Goal: Information Seeking & Learning: Learn about a topic

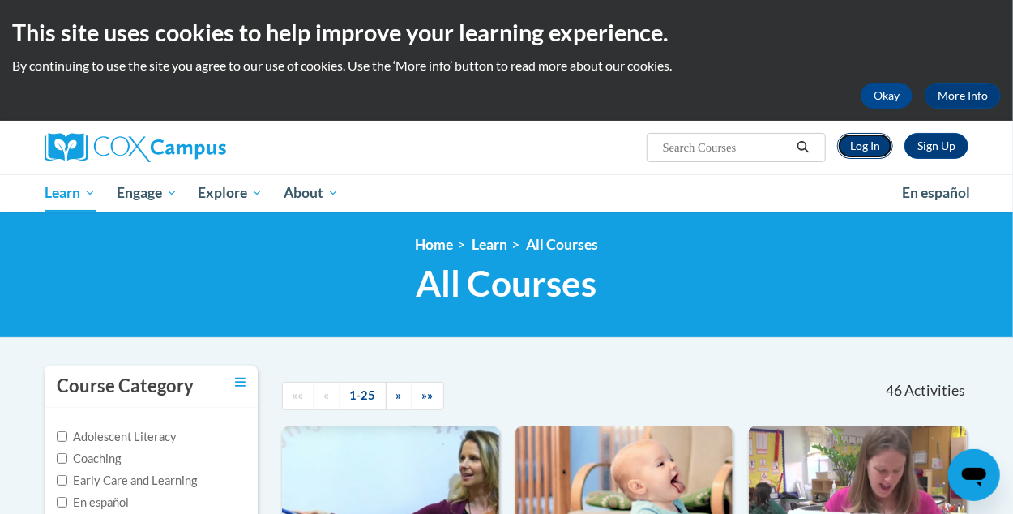
click at [873, 152] on link "Log In" at bounding box center [865, 146] width 56 height 26
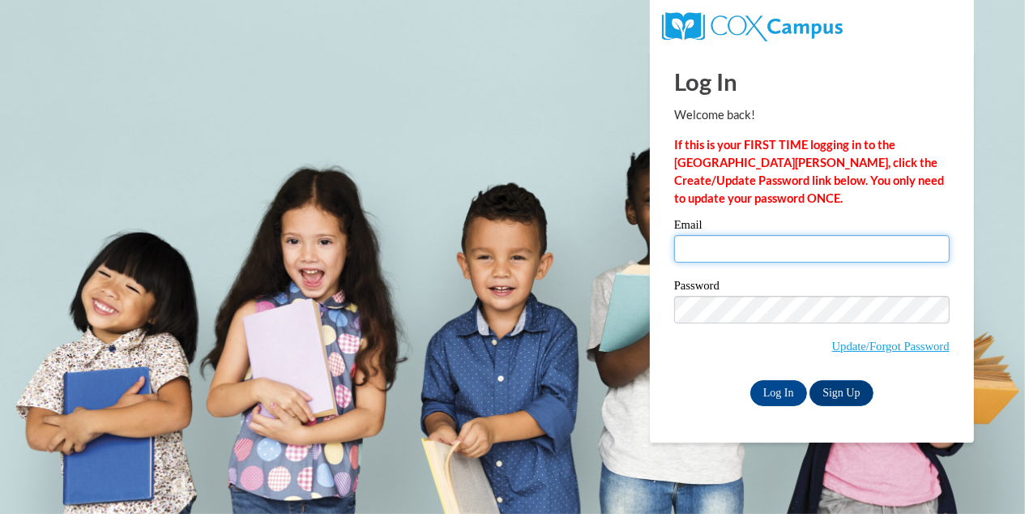
click at [787, 245] on input "Email" at bounding box center [812, 249] width 276 height 28
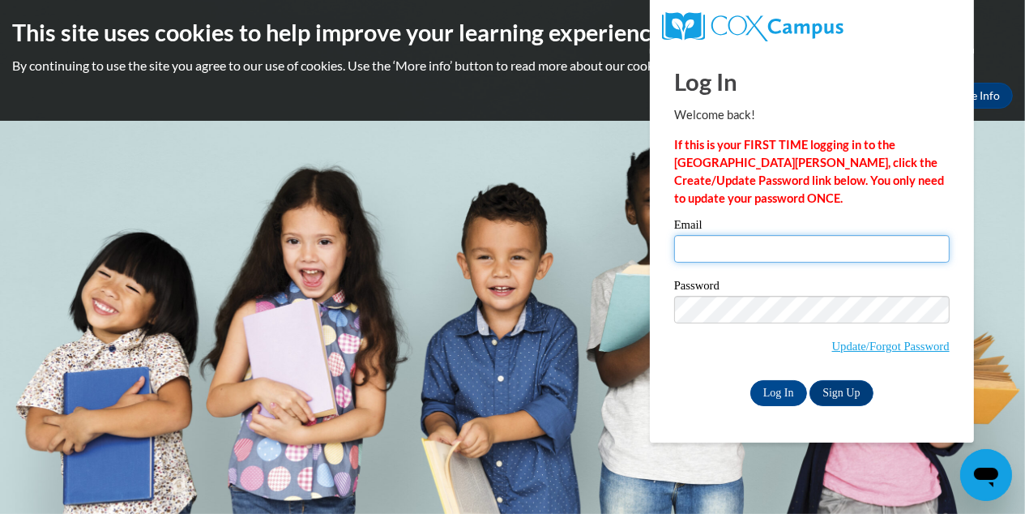
type input "Katherinelus@gmail.com"
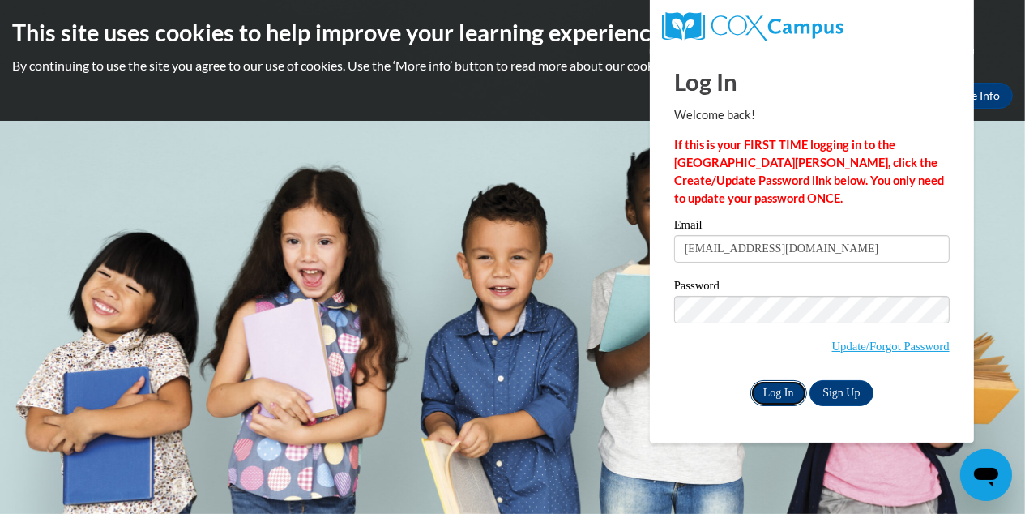
click at [781, 400] on input "Log In" at bounding box center [779, 393] width 57 height 26
click at [769, 390] on input "Log In" at bounding box center [779, 393] width 57 height 26
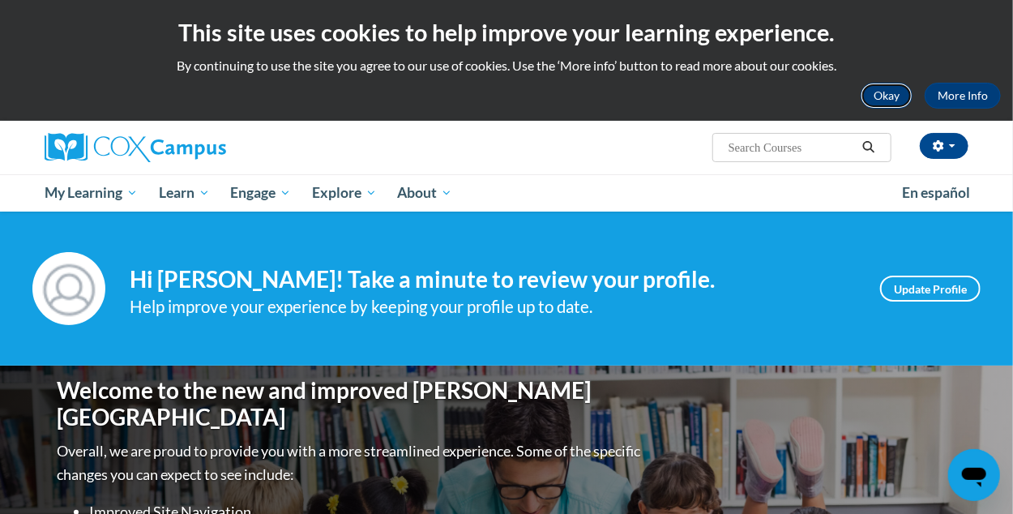
click at [880, 96] on button "Okay" at bounding box center [887, 96] width 52 height 26
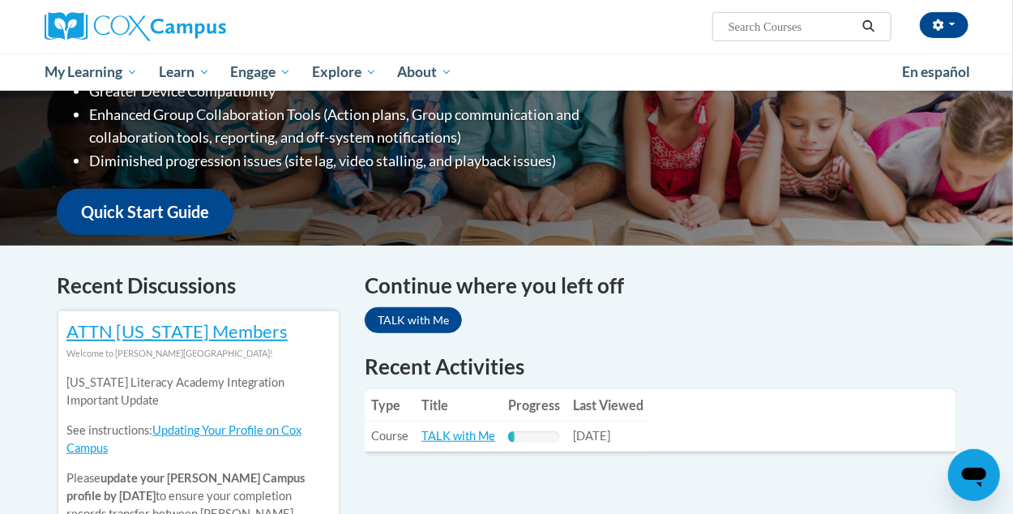
scroll to position [486, 0]
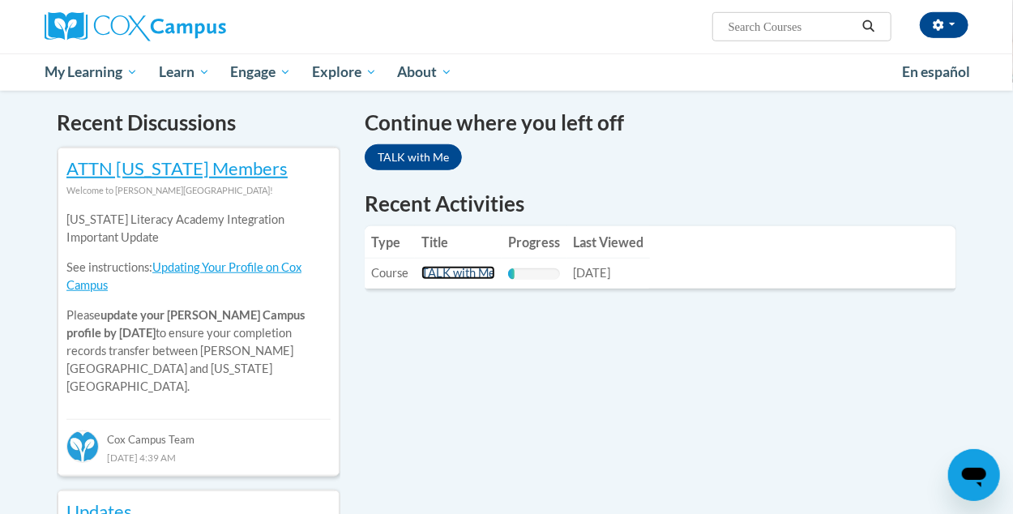
click at [458, 270] on link "TALK with Me" at bounding box center [459, 273] width 74 height 14
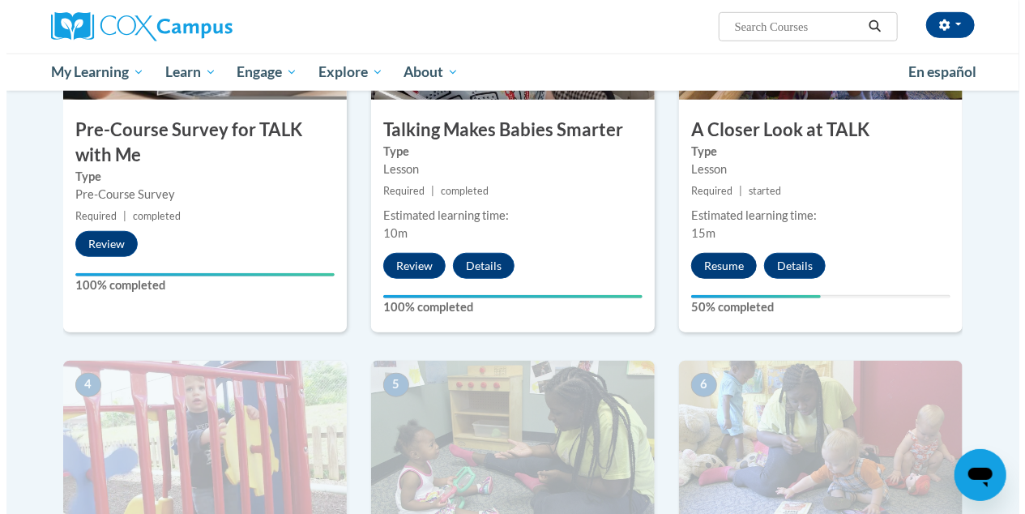
scroll to position [486, 0]
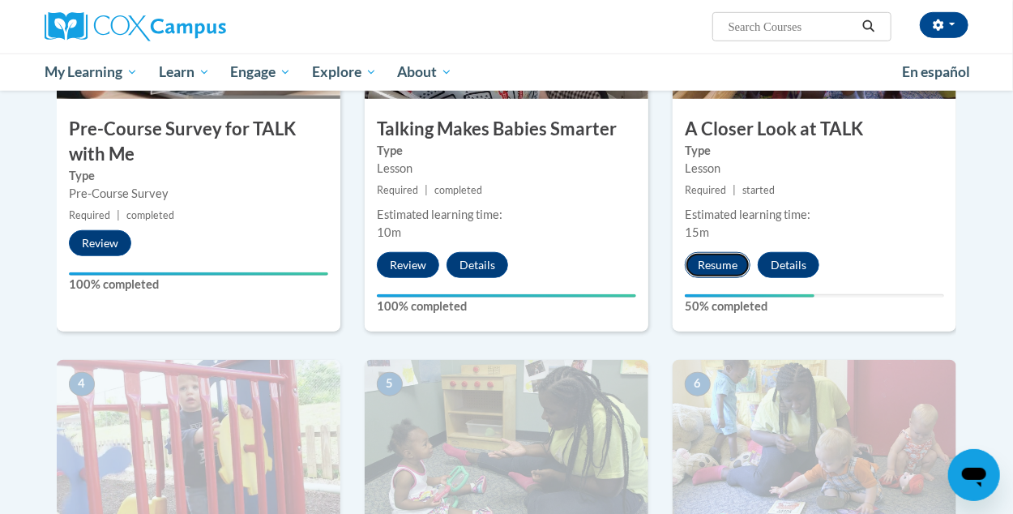
click at [711, 262] on button "Resume" at bounding box center [718, 265] width 66 height 26
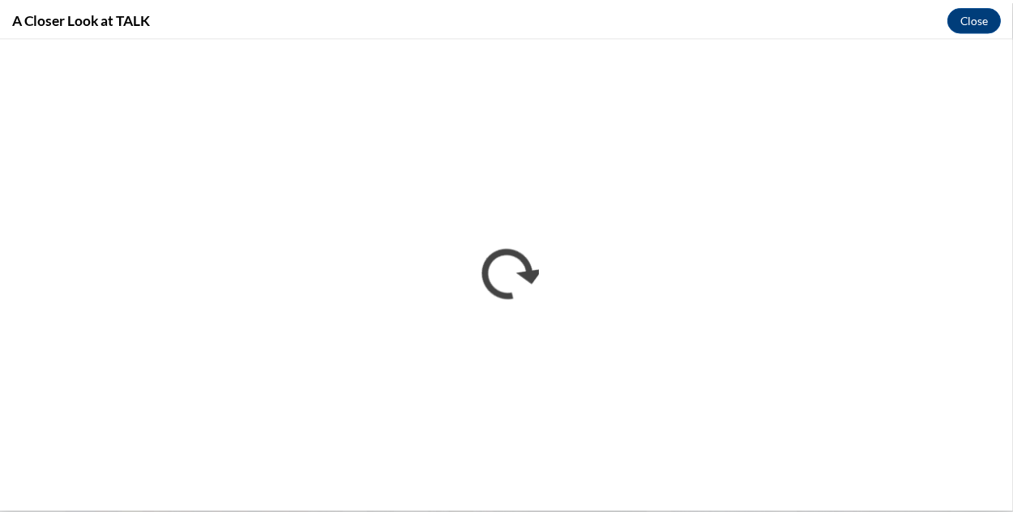
scroll to position [0, 0]
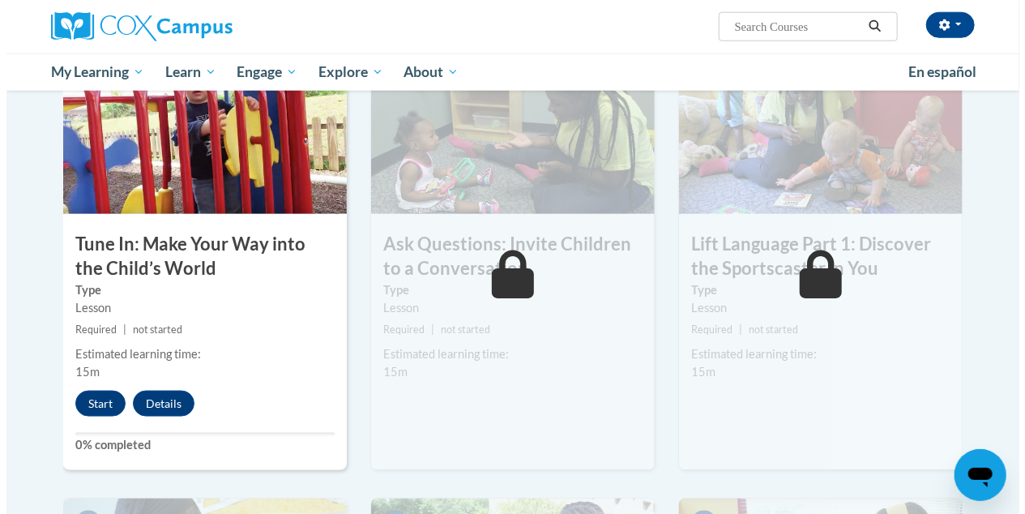
scroll to position [810, 0]
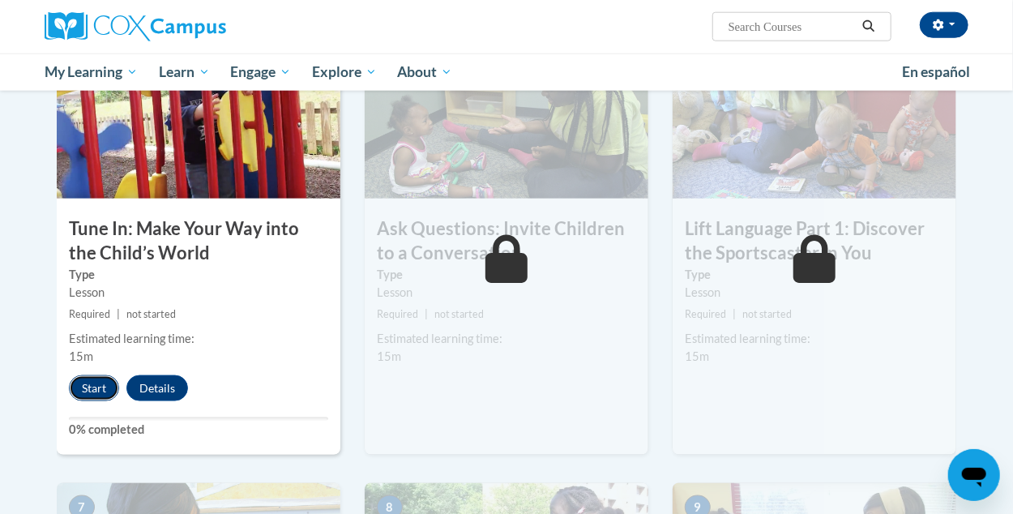
click at [101, 383] on button "Start" at bounding box center [94, 388] width 50 height 26
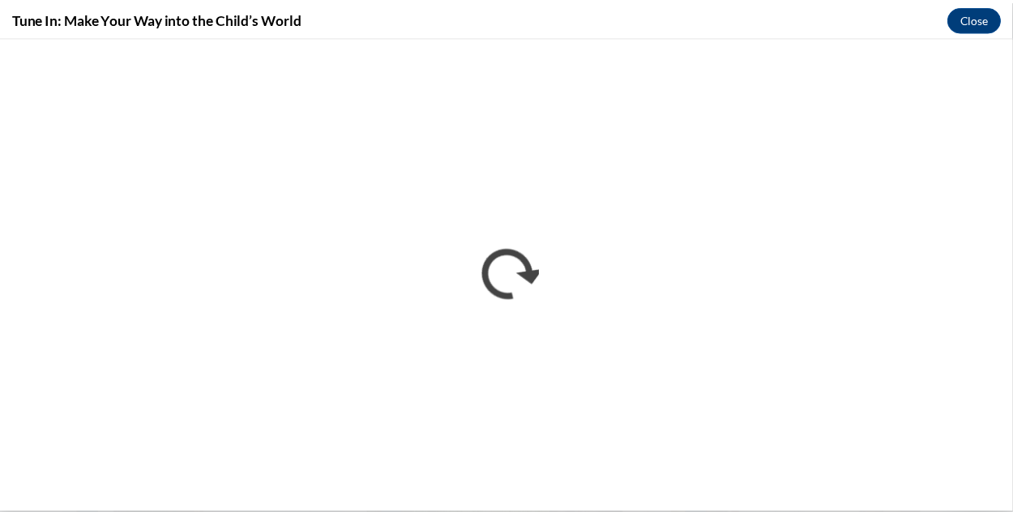
scroll to position [0, 0]
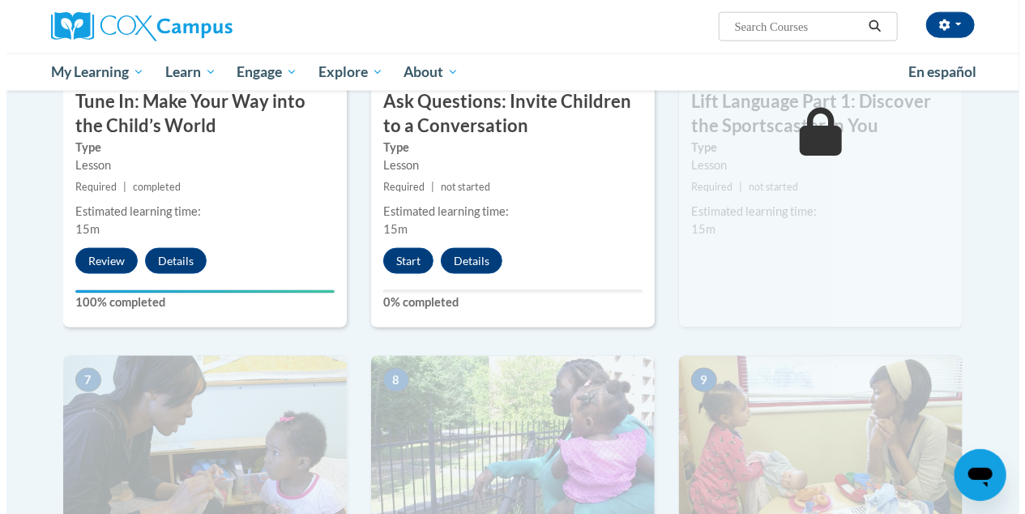
scroll to position [948, 0]
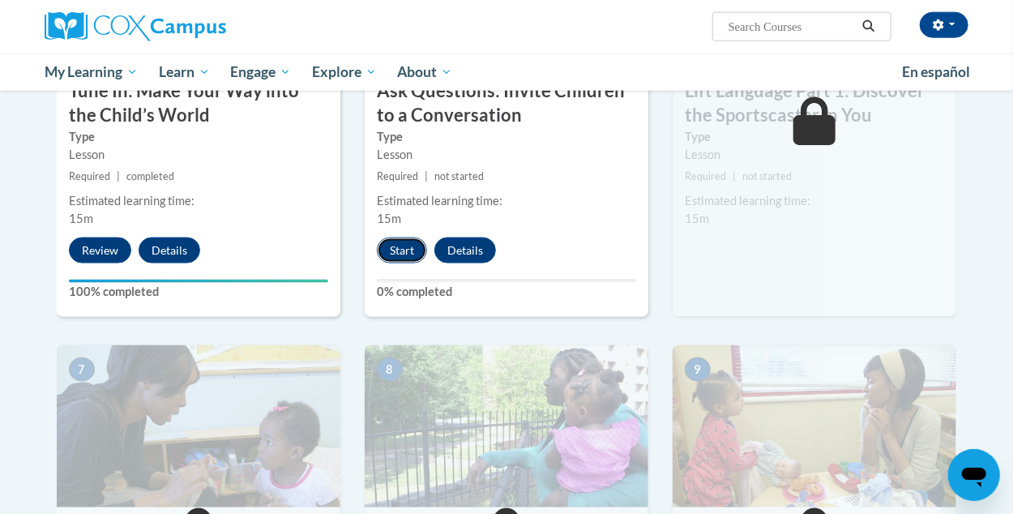
click at [418, 248] on button "Start" at bounding box center [402, 251] width 50 height 26
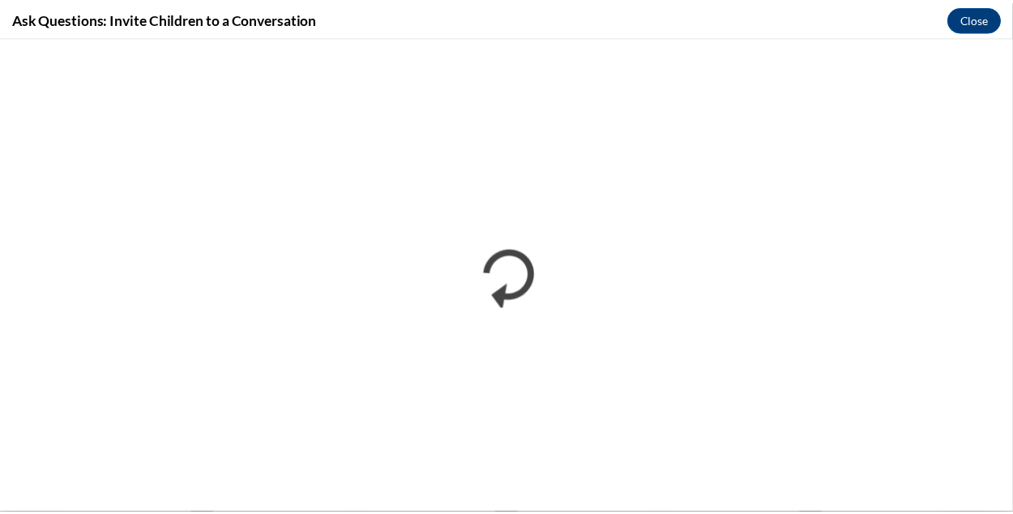
scroll to position [0, 0]
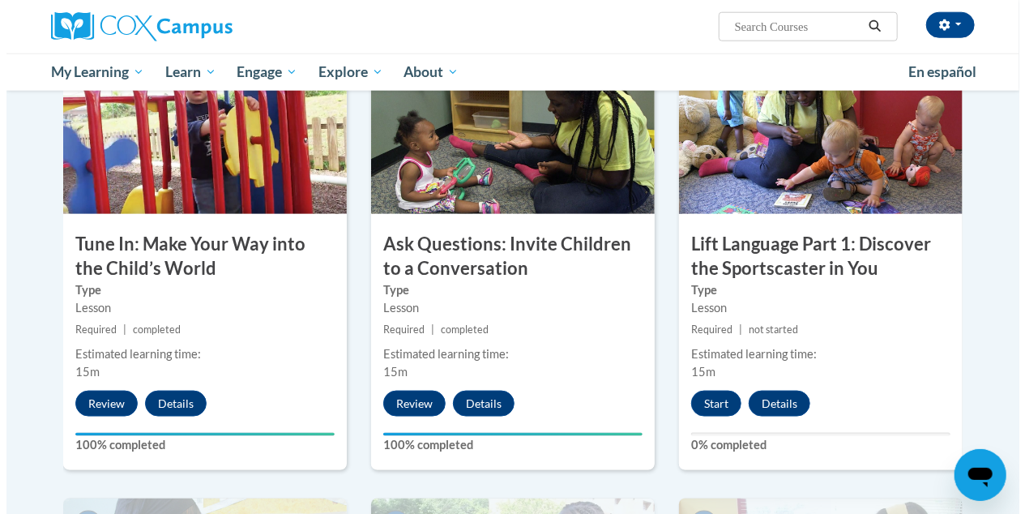
scroll to position [810, 0]
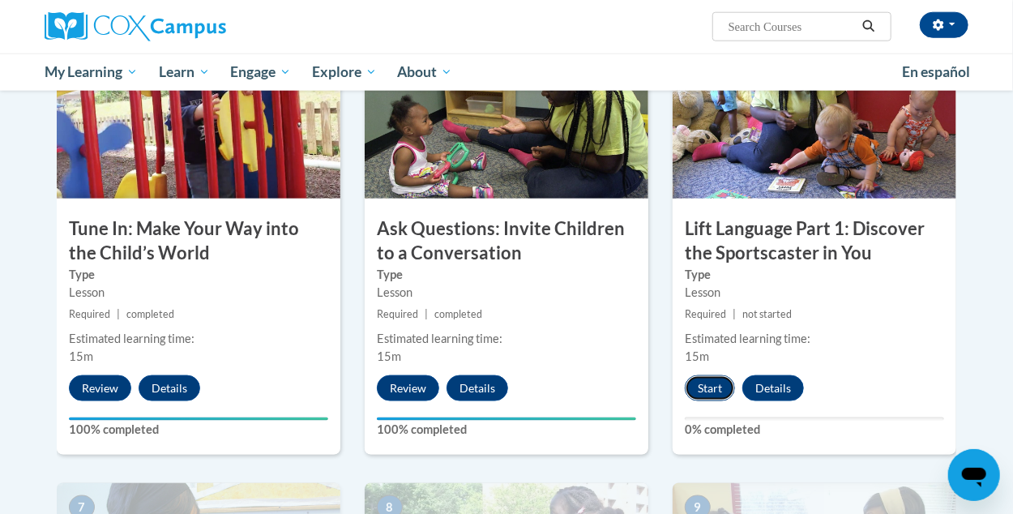
click at [704, 390] on button "Start" at bounding box center [710, 388] width 50 height 26
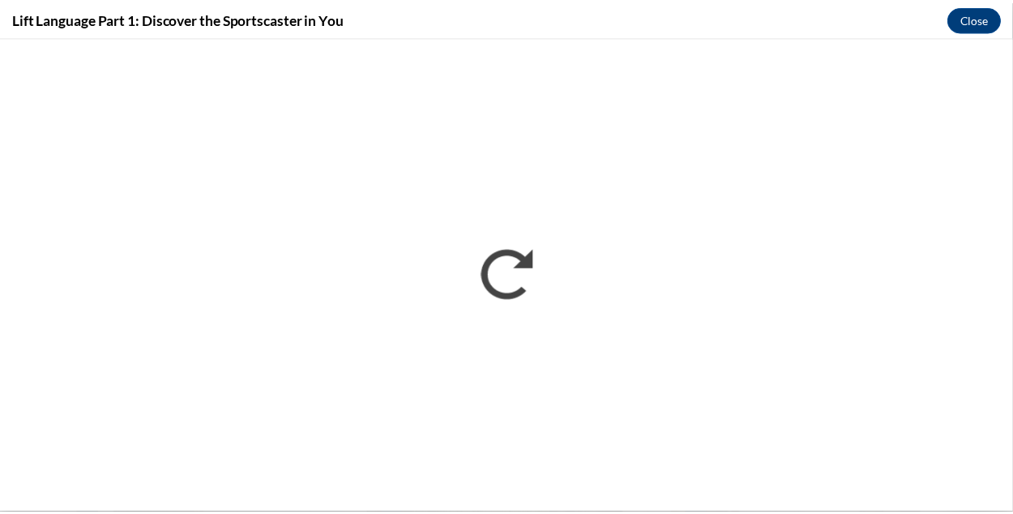
scroll to position [0, 0]
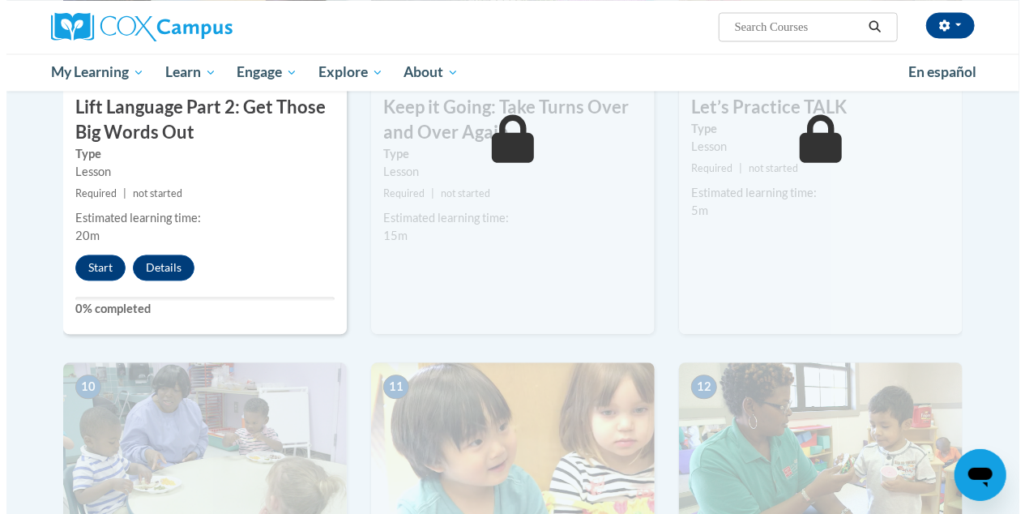
scroll to position [1296, 0]
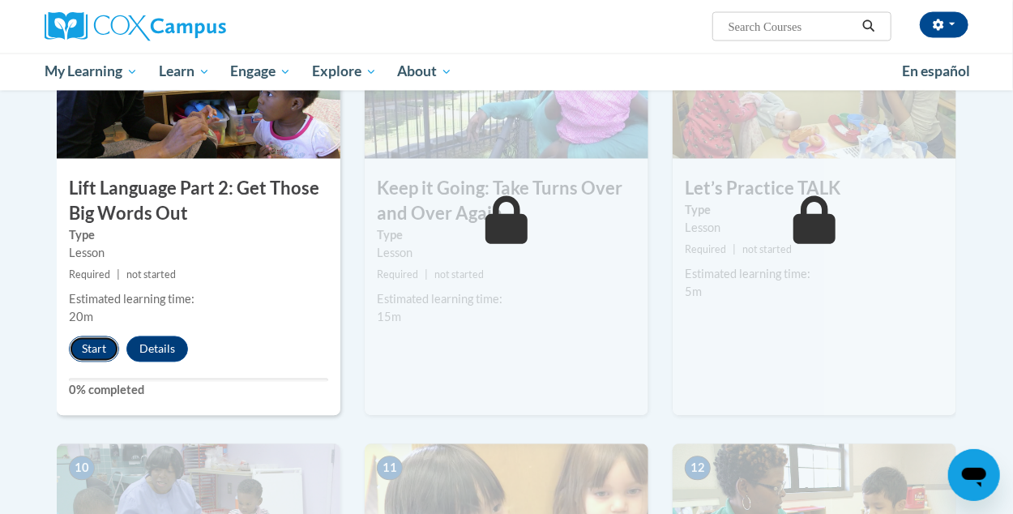
click at [96, 351] on button "Start" at bounding box center [94, 349] width 50 height 26
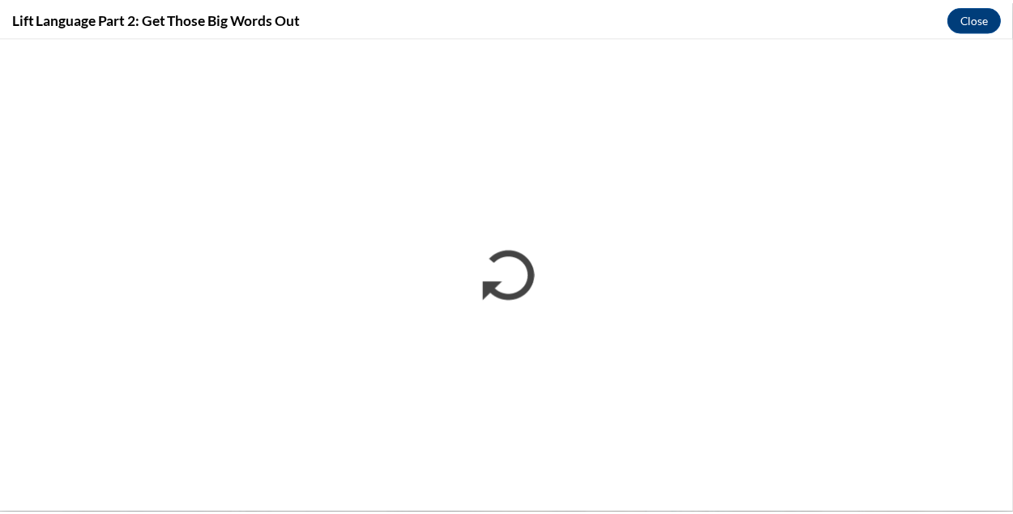
scroll to position [0, 0]
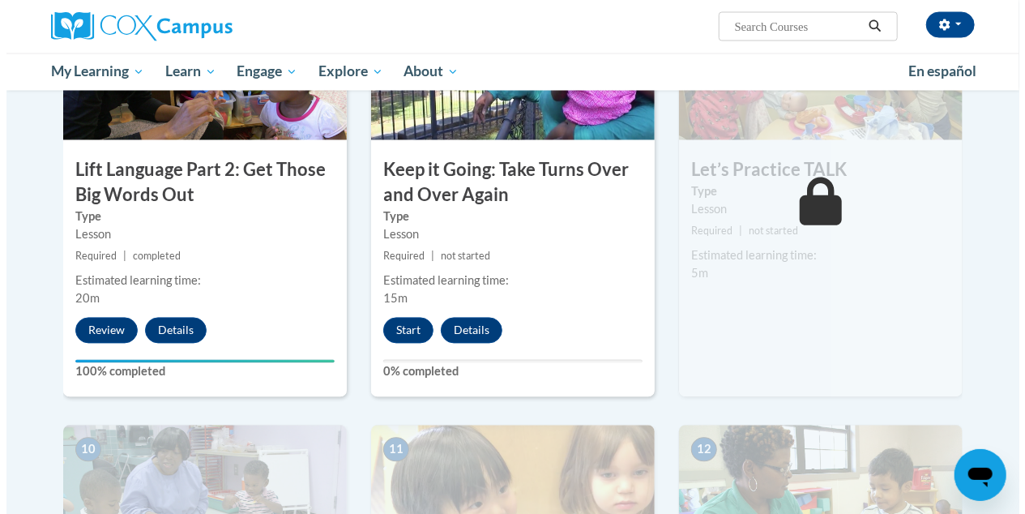
scroll to position [1378, 0]
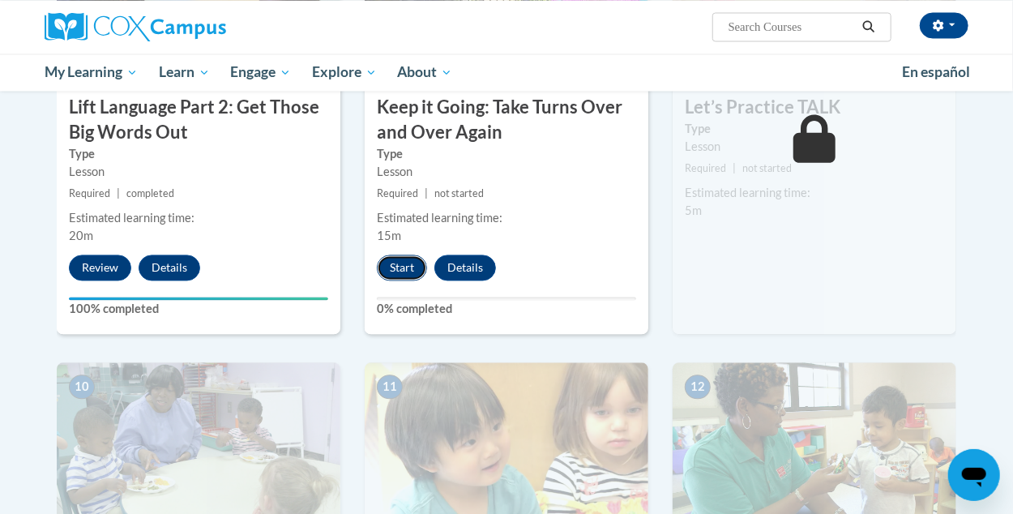
click at [400, 272] on button "Start" at bounding box center [402, 268] width 50 height 26
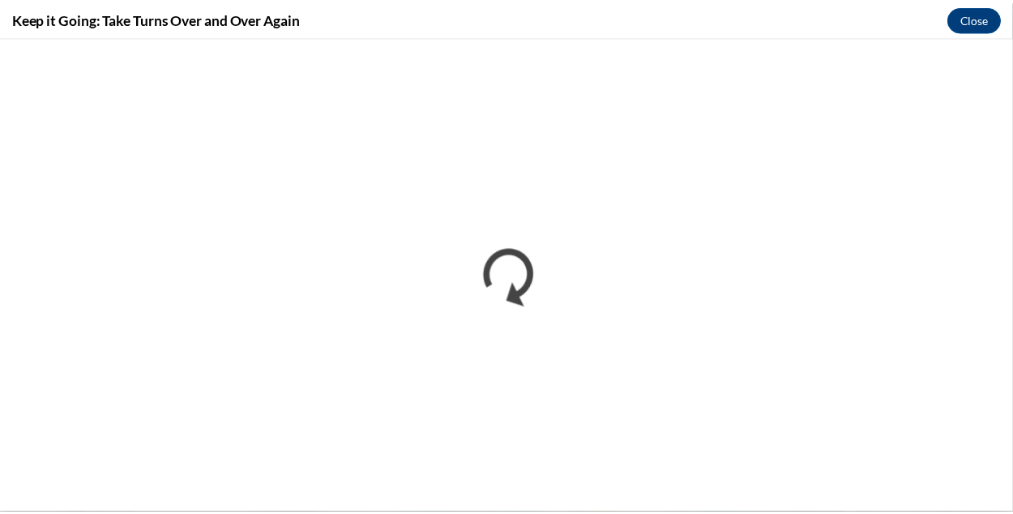
scroll to position [0, 0]
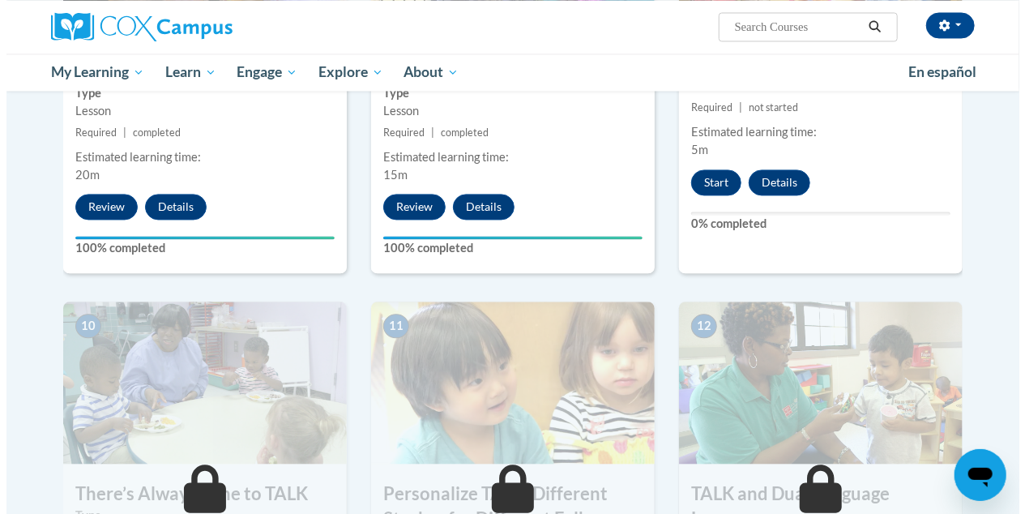
scroll to position [1458, 0]
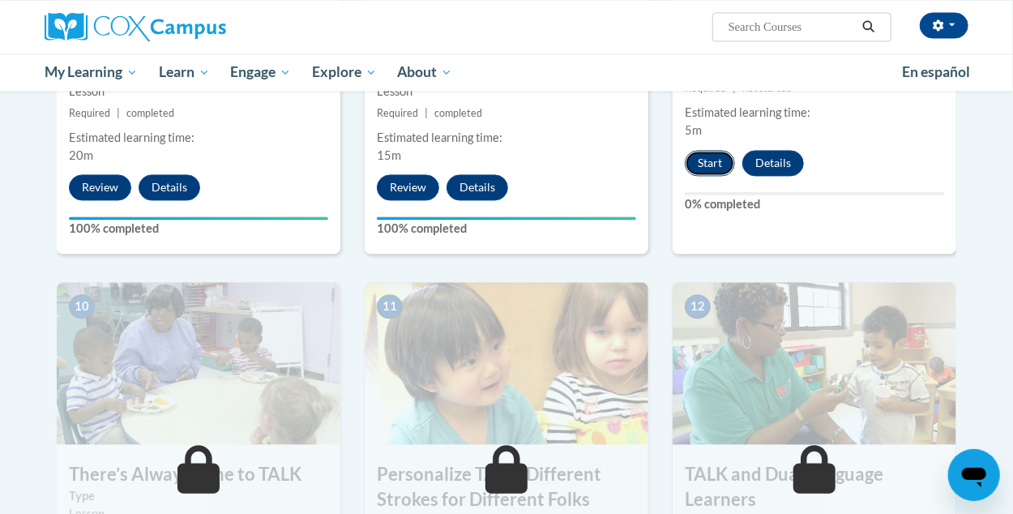
click at [713, 169] on button "Start" at bounding box center [710, 163] width 50 height 26
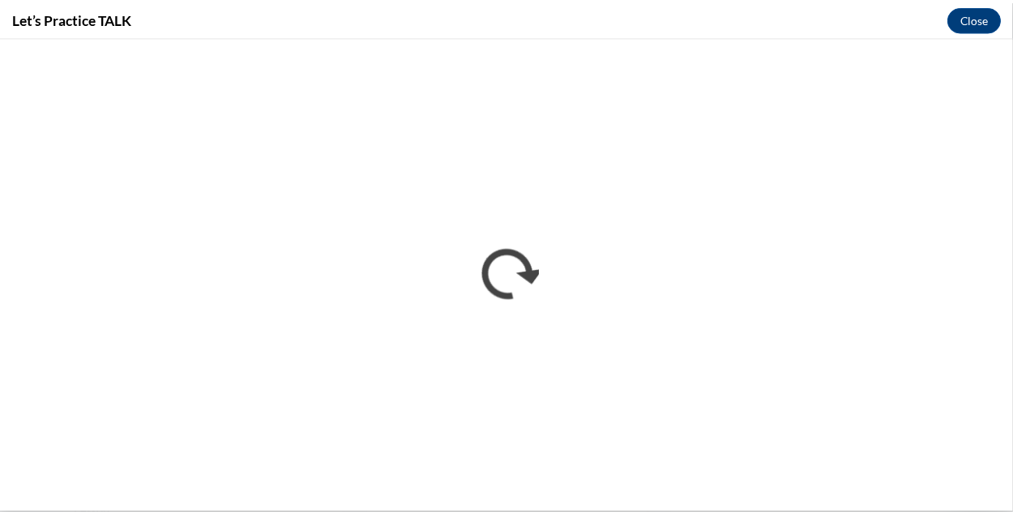
scroll to position [0, 0]
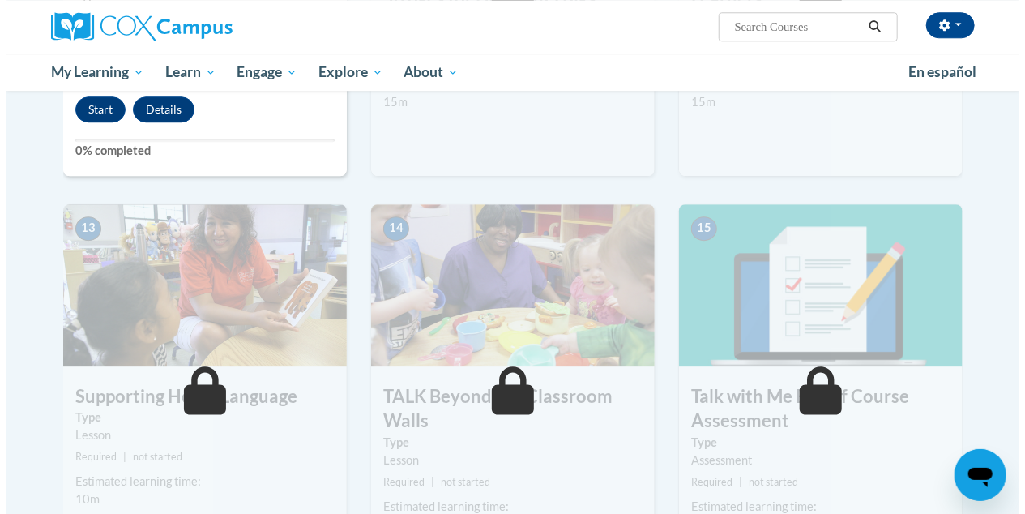
scroll to position [1865, 0]
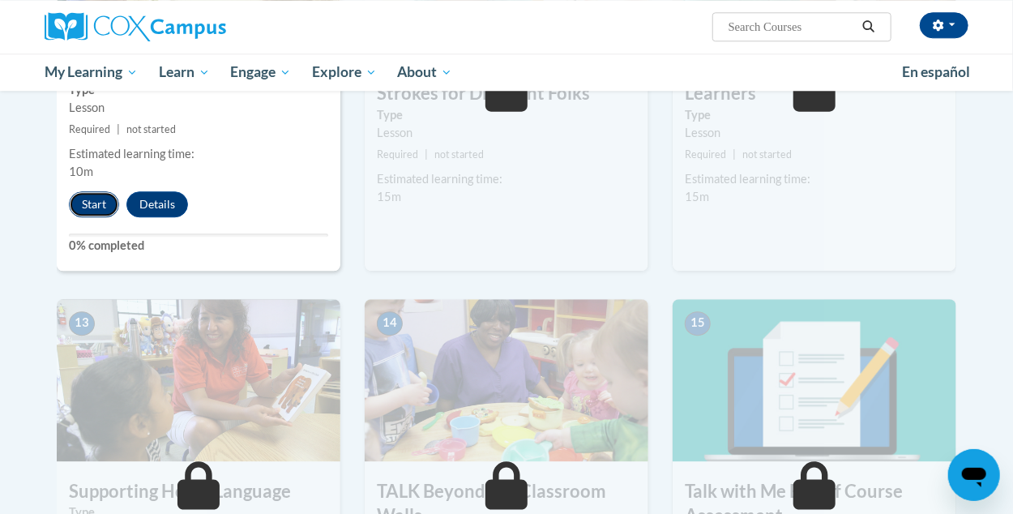
click at [96, 207] on button "Start" at bounding box center [94, 204] width 50 height 26
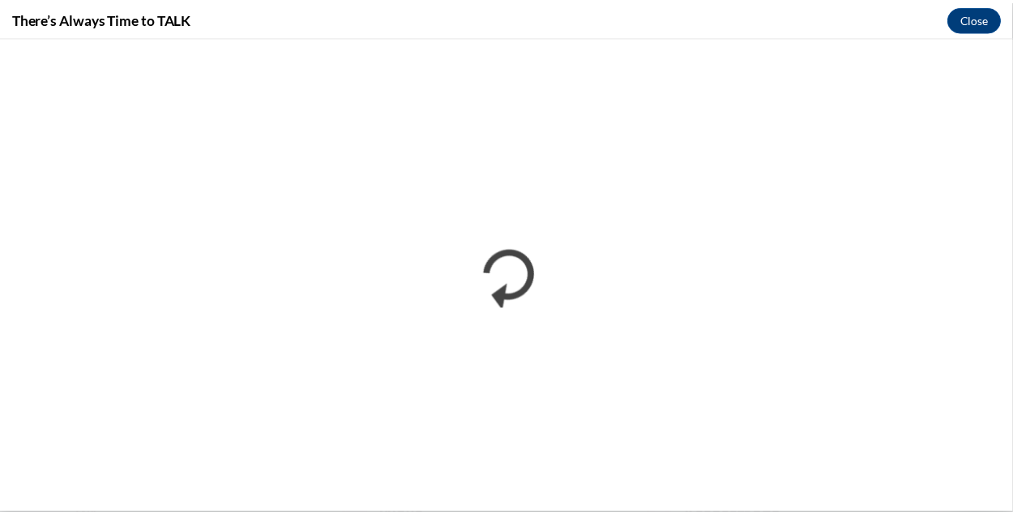
scroll to position [0, 0]
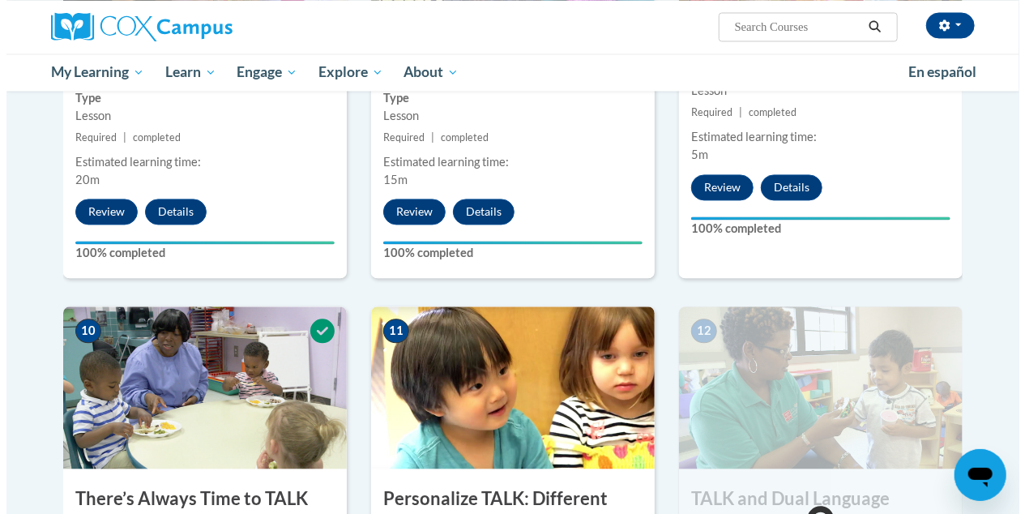
scroll to position [1758, 0]
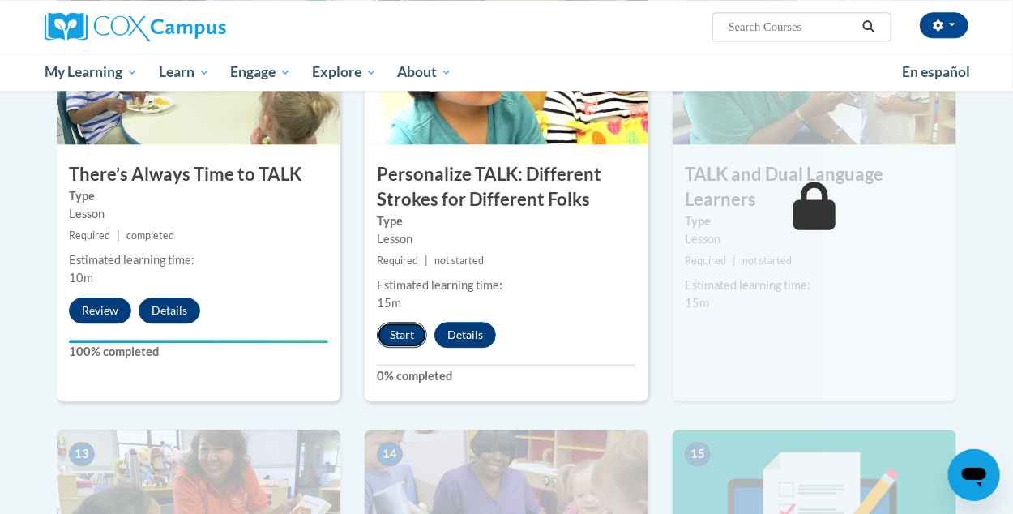
click at [404, 334] on button "Start" at bounding box center [402, 335] width 50 height 26
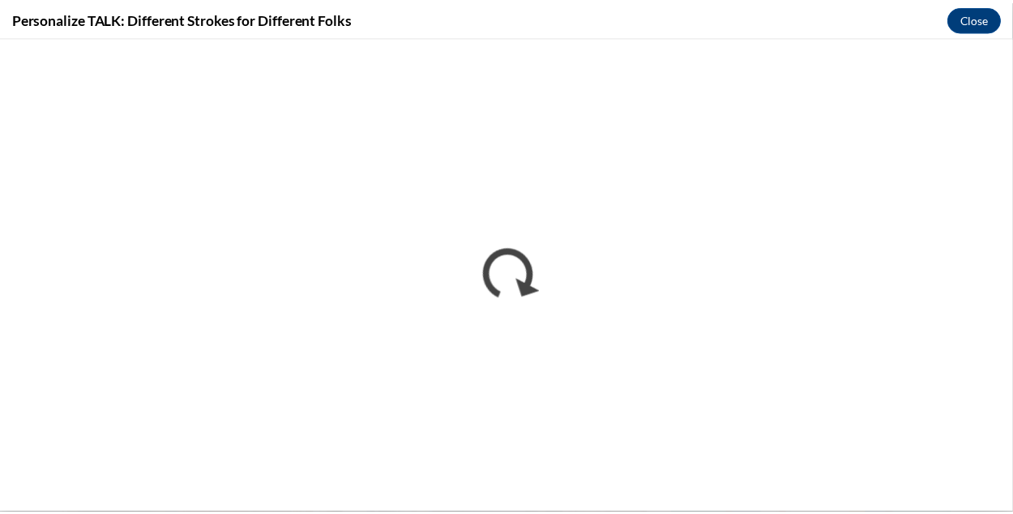
scroll to position [0, 0]
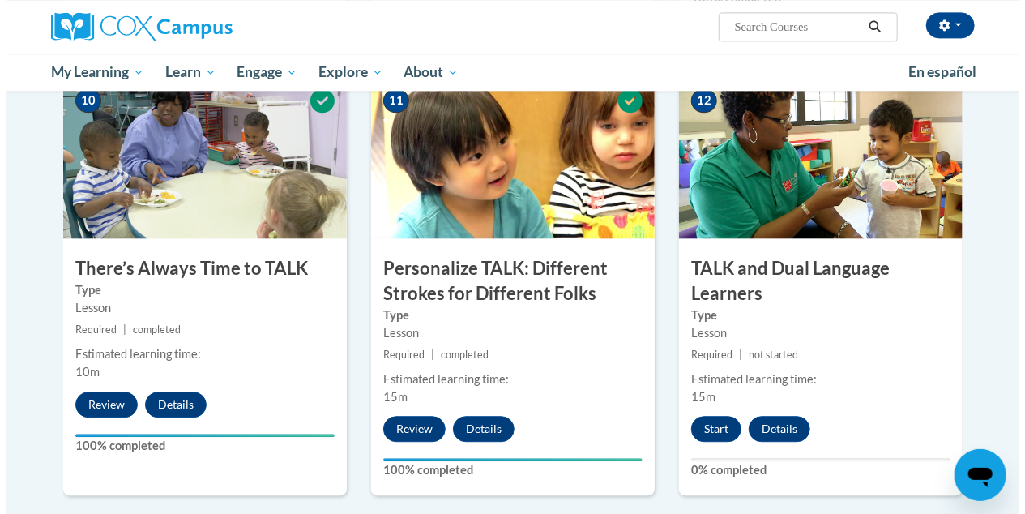
scroll to position [1702, 0]
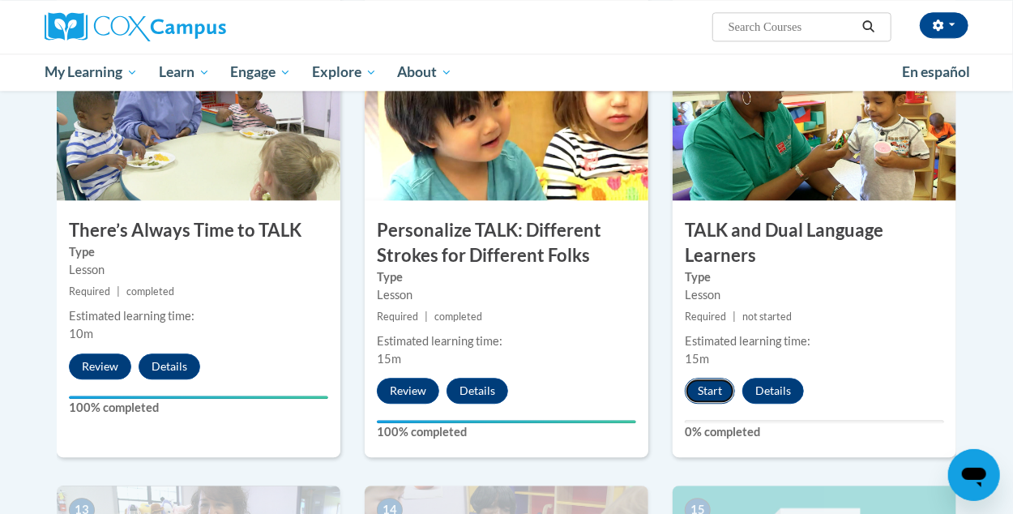
click at [717, 393] on button "Start" at bounding box center [710, 391] width 50 height 26
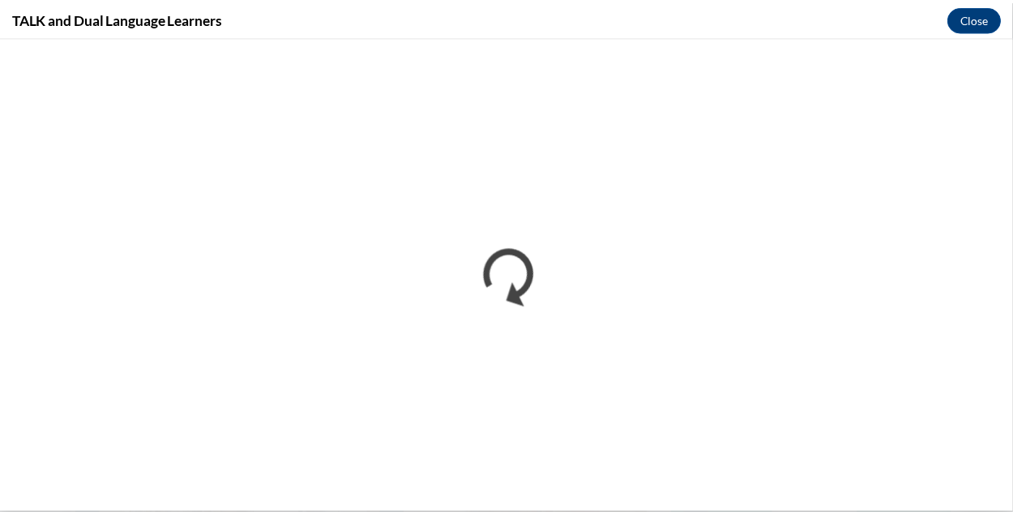
scroll to position [0, 0]
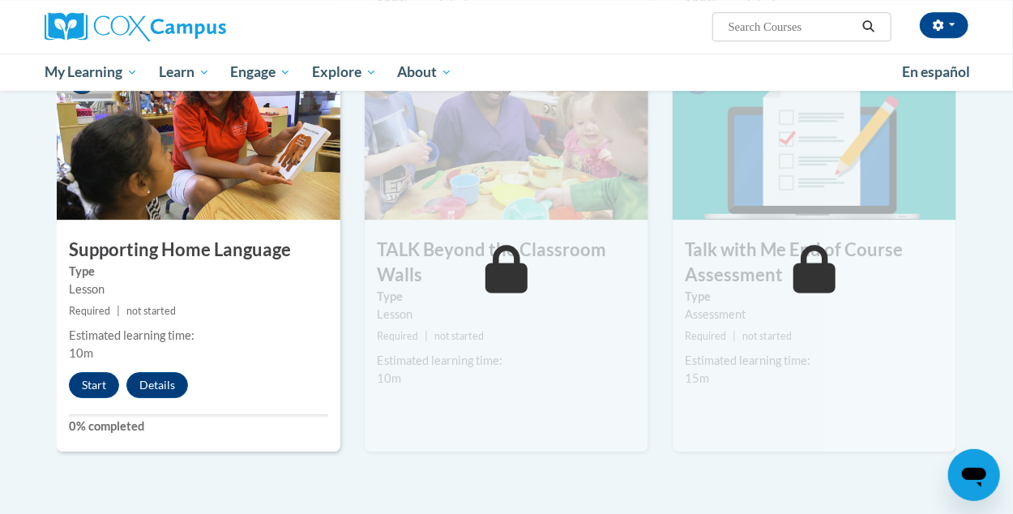
scroll to position [2143, 0]
